Goal: Task Accomplishment & Management: Use online tool/utility

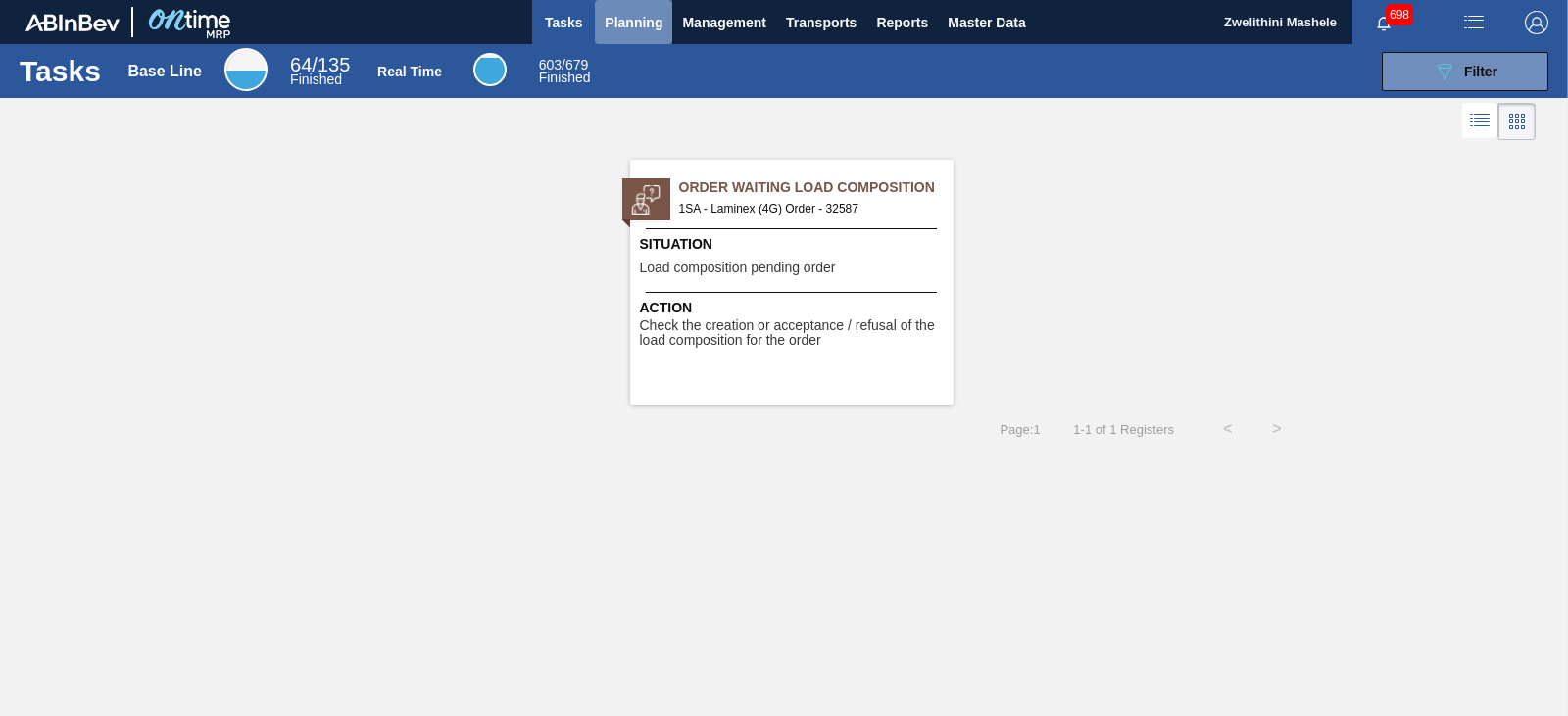
click at [625, 27] on span "Planning" at bounding box center [633, 23] width 58 height 24
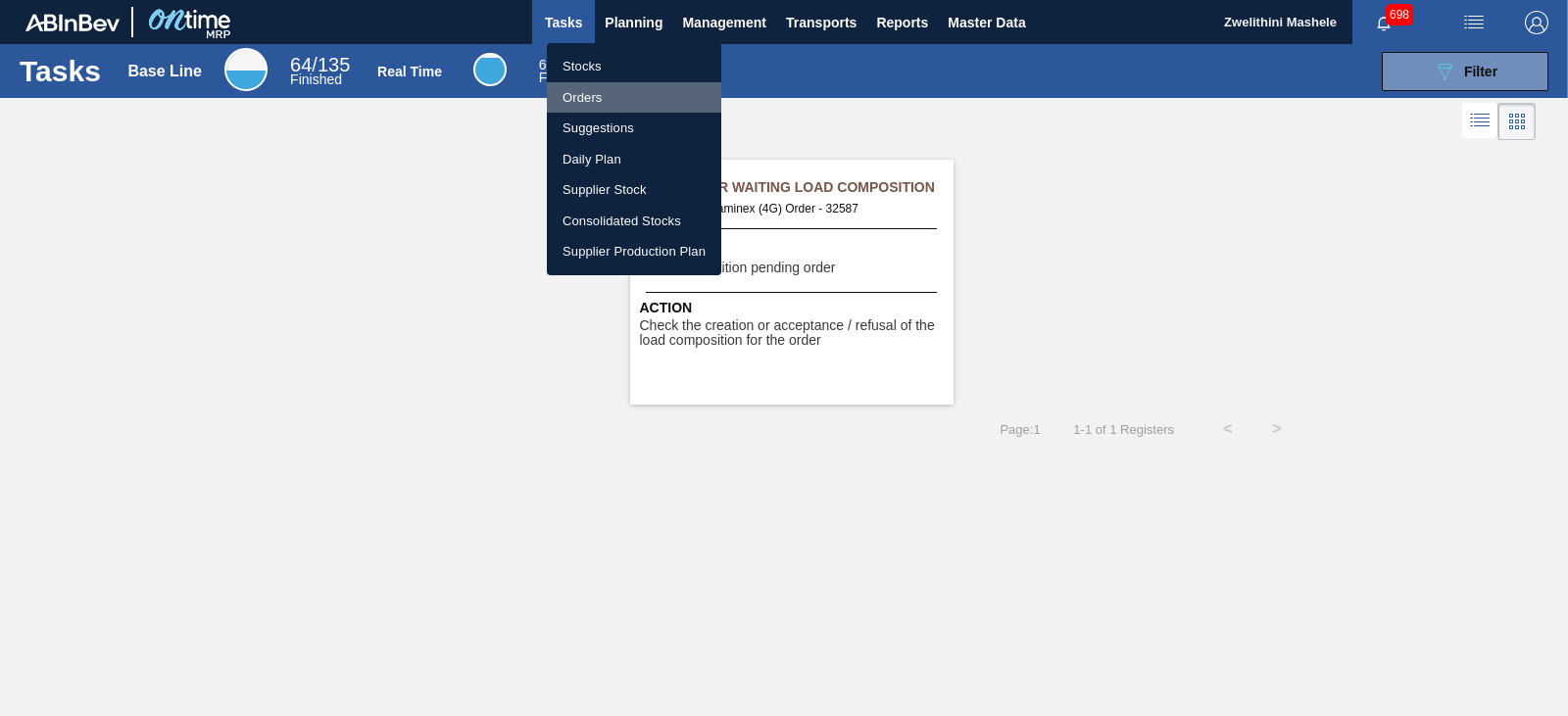
click at [592, 103] on li "Orders" at bounding box center [634, 98] width 175 height 32
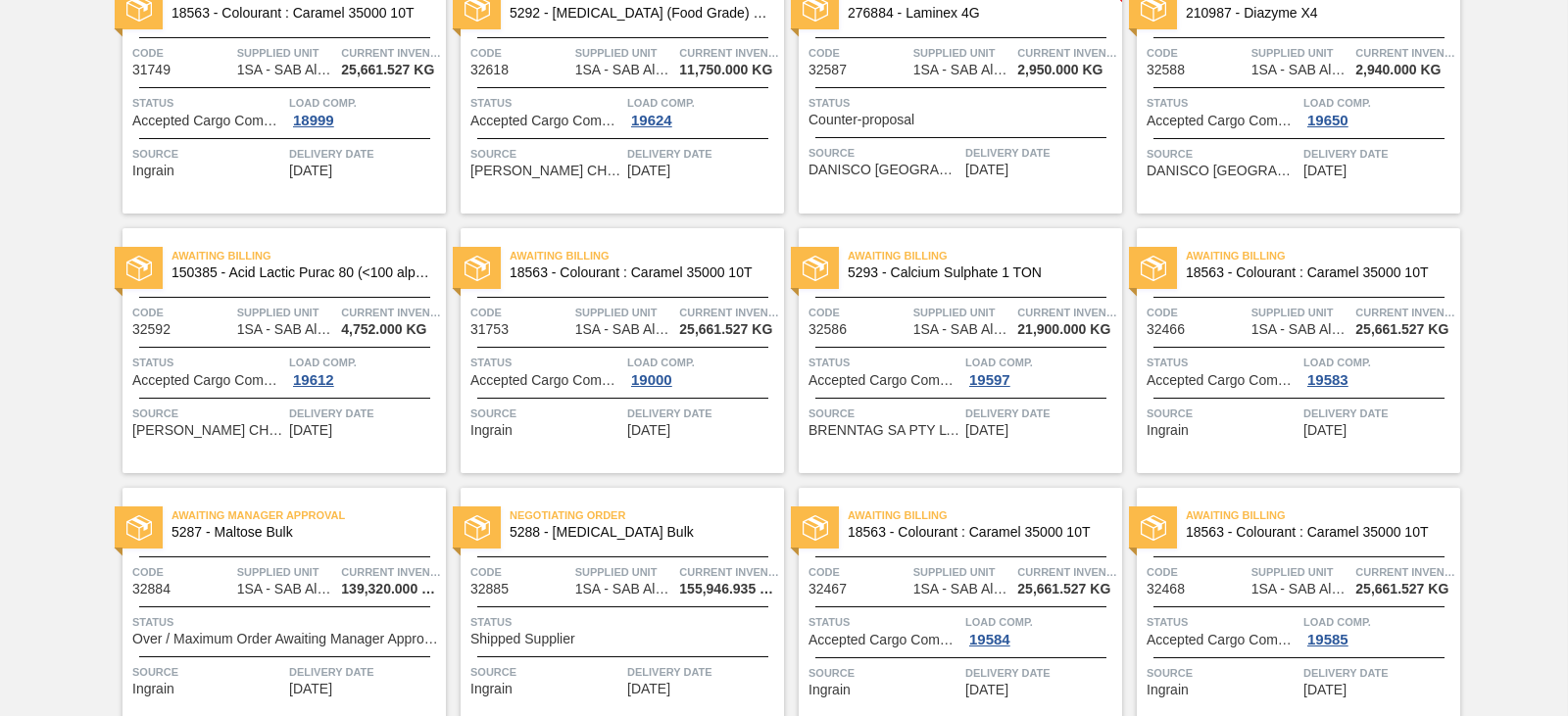
scroll to position [294, 0]
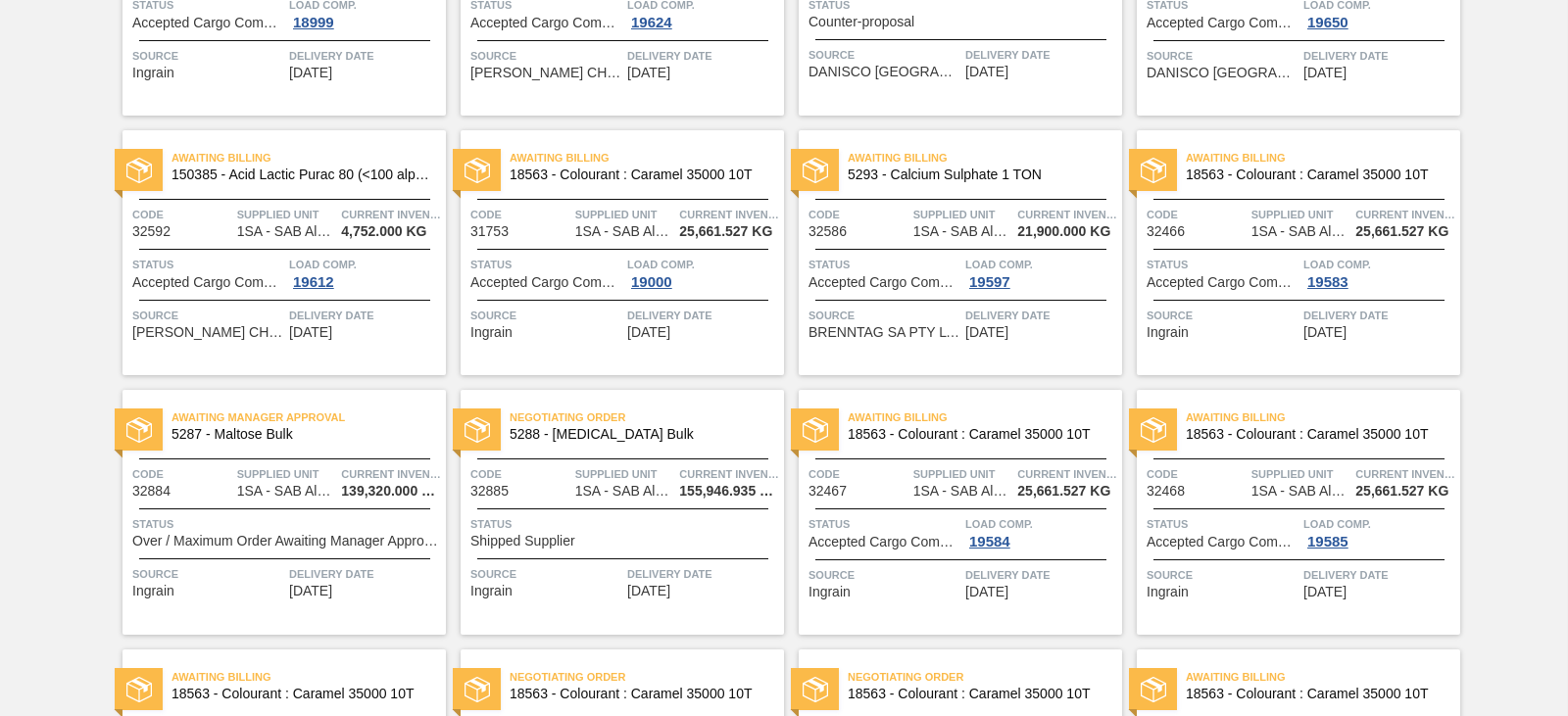
click at [339, 445] on div "Awaiting Manager Approval 5287 - [PERSON_NAME]" at bounding box center [284, 427] width 323 height 44
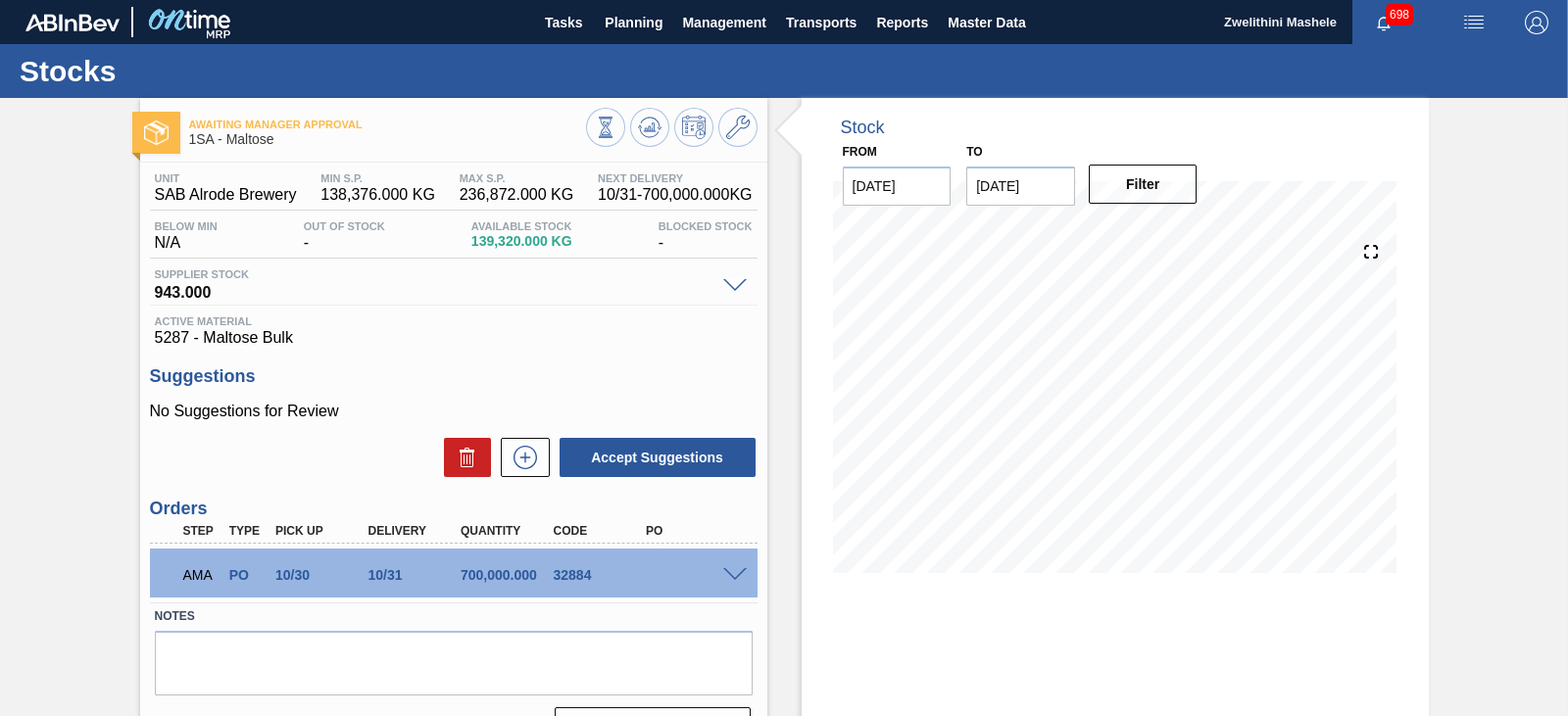
click at [731, 576] on span at bounding box center [735, 575] width 24 height 15
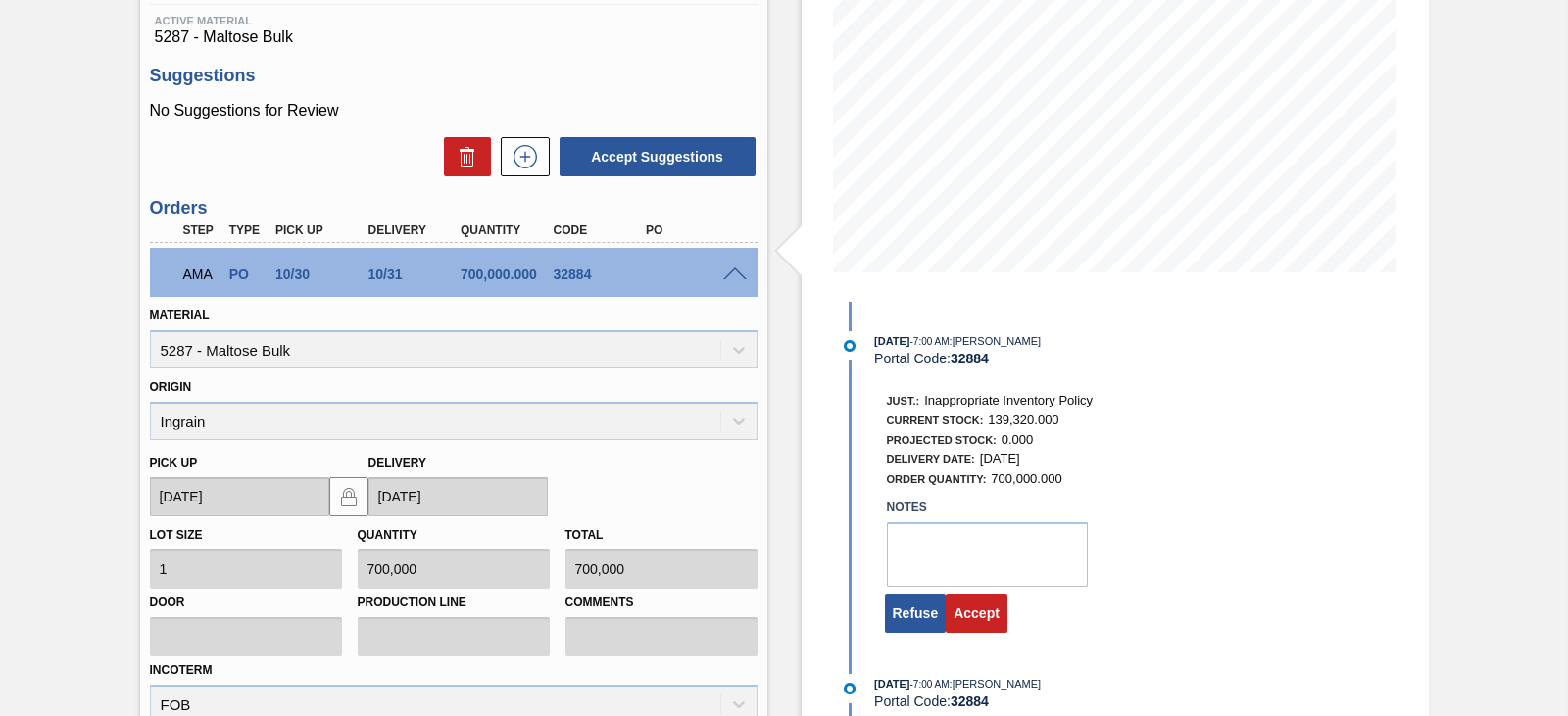
scroll to position [392, 0]
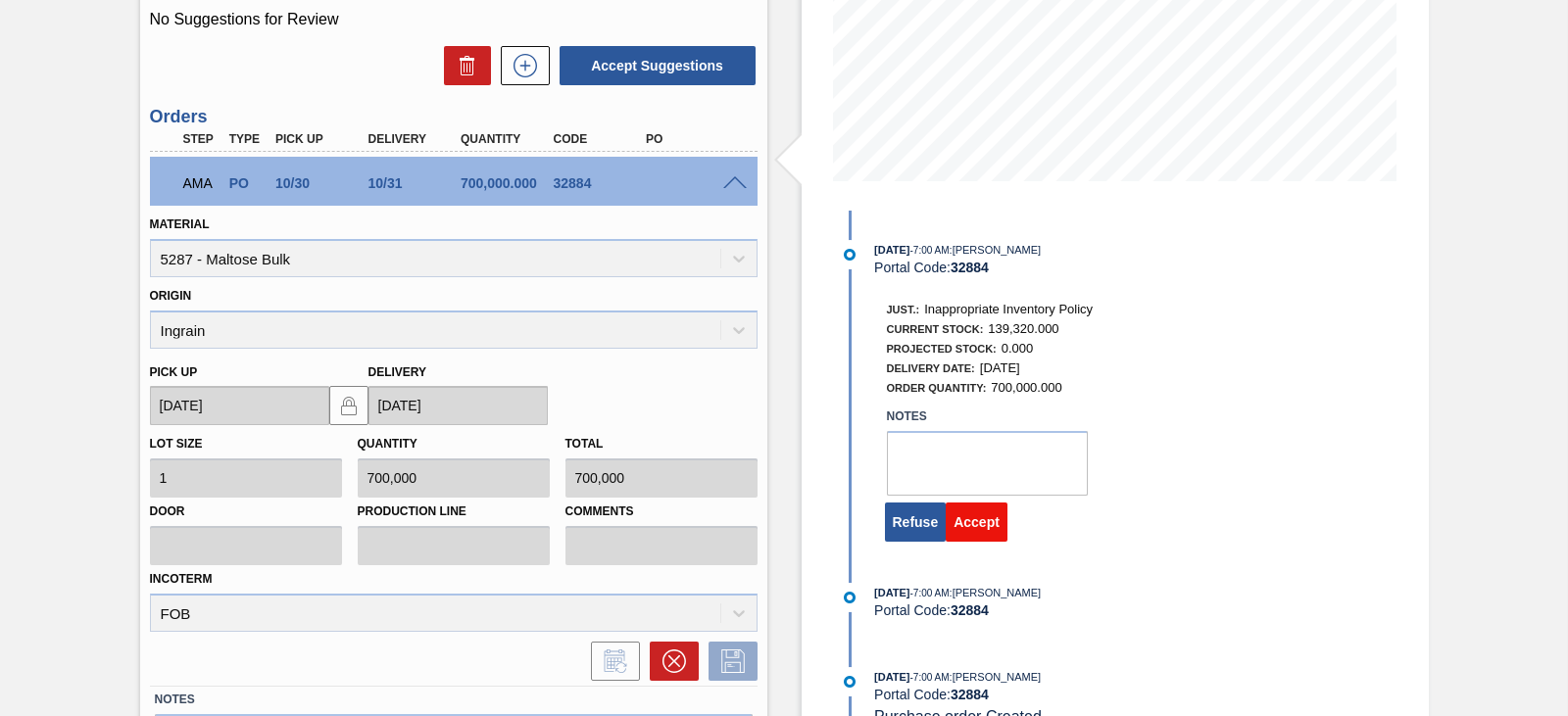
click at [988, 514] on button "Accept" at bounding box center [976, 522] width 61 height 40
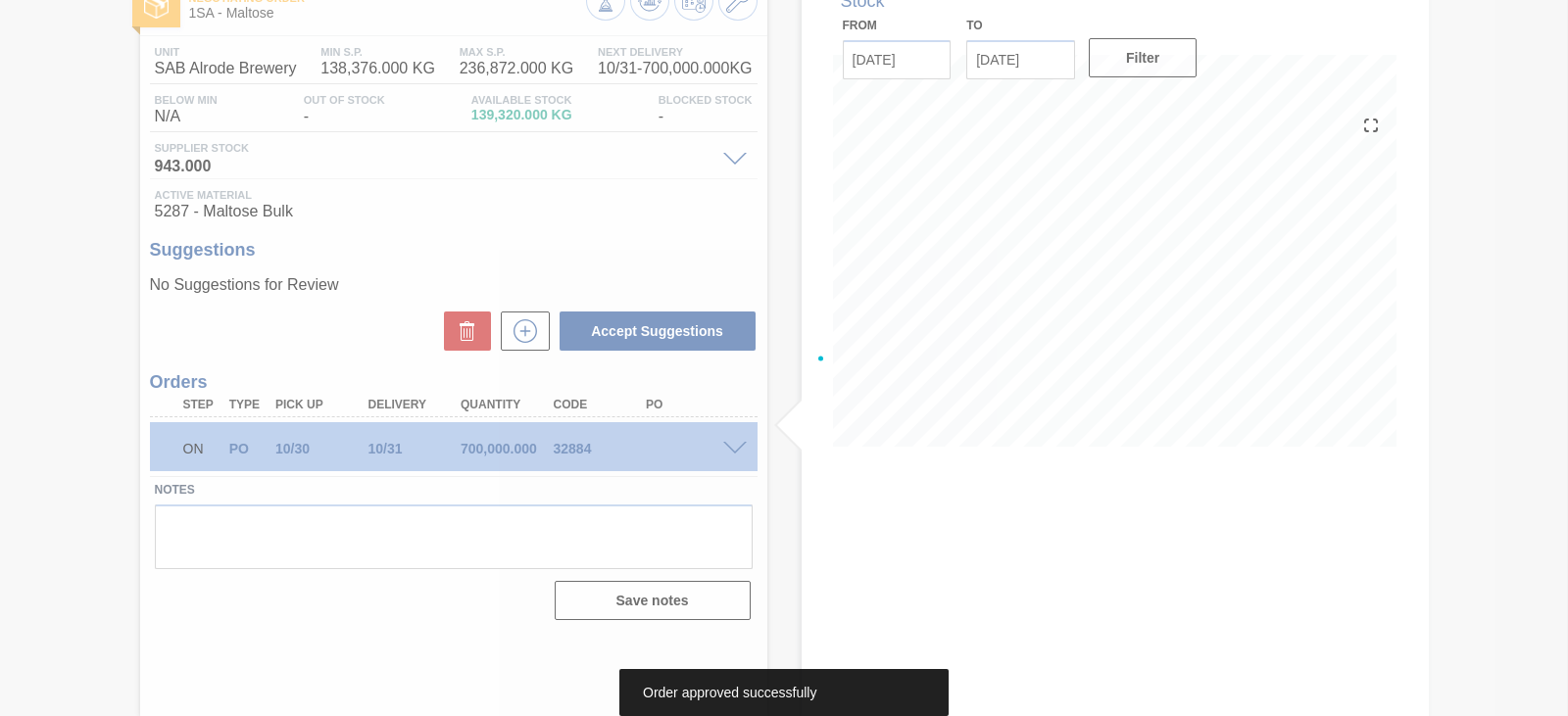
scroll to position [126, 0]
